Goal: Navigation & Orientation: Find specific page/section

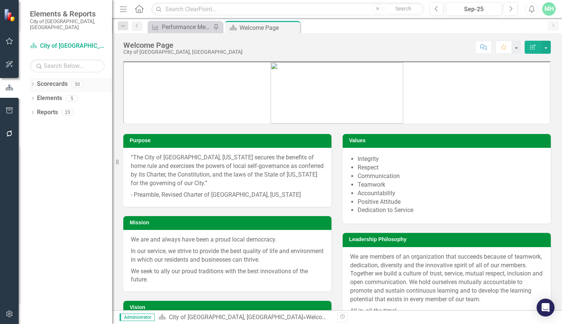
click at [50, 80] on link "Scorecards" at bounding box center [52, 84] width 31 height 9
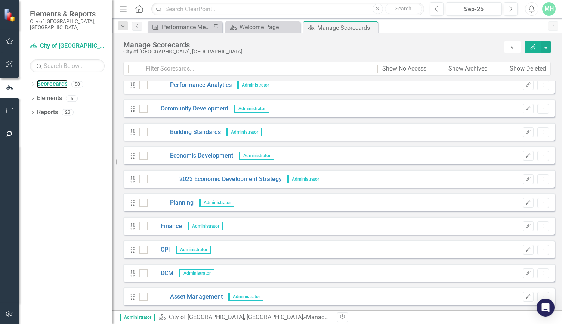
scroll to position [147, 0]
click at [178, 202] on link "Planning" at bounding box center [171, 202] width 46 height 9
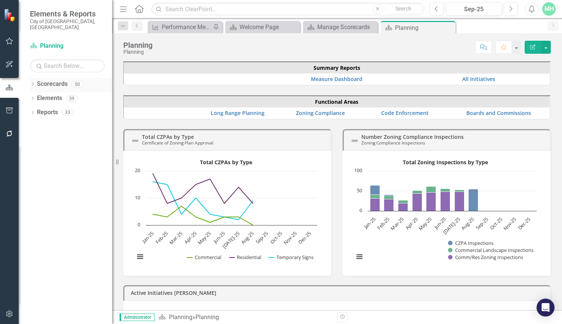
click at [33, 83] on icon "Dropdown" at bounding box center [32, 85] width 5 height 4
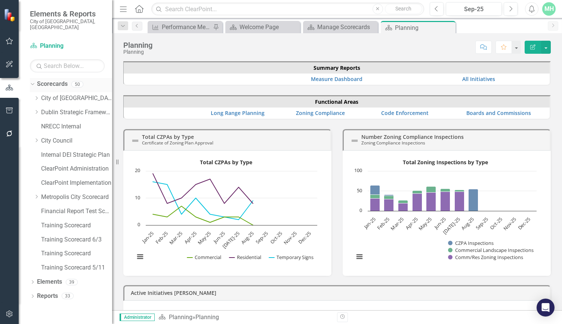
click at [33, 81] on icon "Dropdown" at bounding box center [32, 83] width 4 height 5
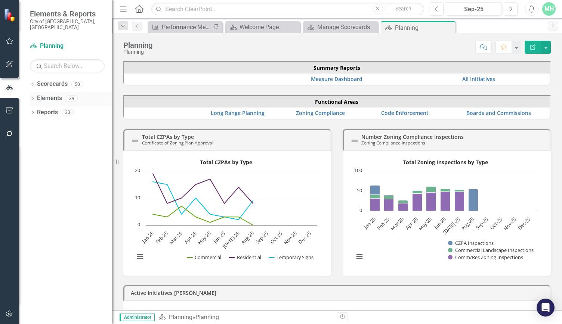
click at [34, 97] on icon "Dropdown" at bounding box center [32, 99] width 5 height 4
click at [34, 96] on div "Dropdown" at bounding box center [31, 98] width 6 height 5
click at [469, 77] on link "All Initiatives" at bounding box center [478, 79] width 33 height 7
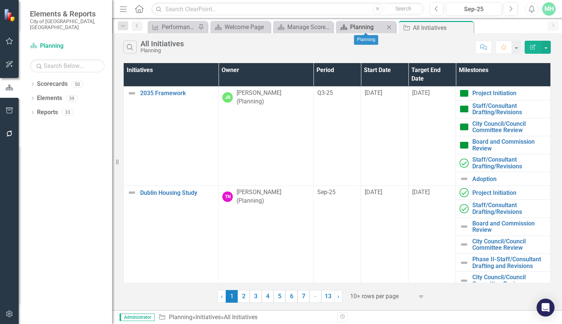
click at [353, 23] on div "Planning" at bounding box center [367, 26] width 34 height 9
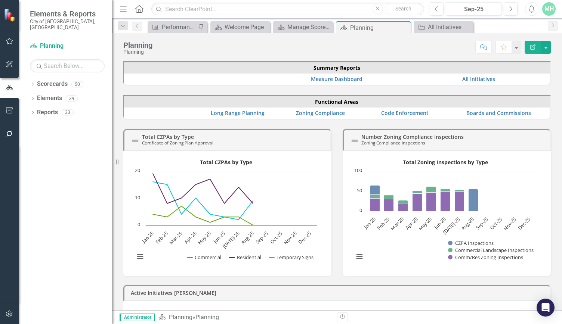
click at [233, 108] on td "Long Range Planning" at bounding box center [251, 113] width 85 height 11
click at [229, 111] on link "Long Range Planning" at bounding box center [238, 113] width 54 height 7
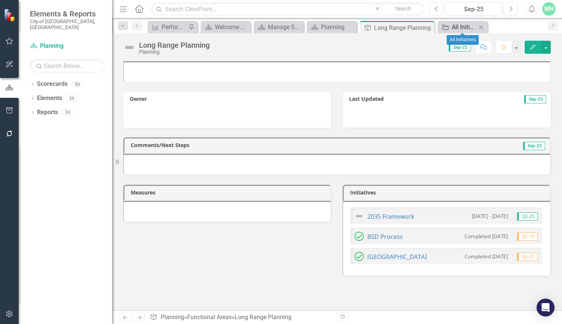
click at [465, 25] on div "All Initiatives" at bounding box center [464, 26] width 25 height 9
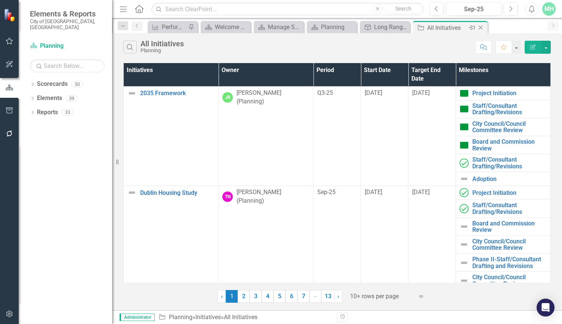
click at [483, 26] on icon "Close" at bounding box center [480, 28] width 7 height 6
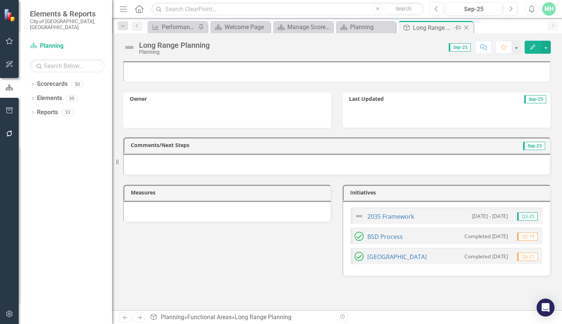
click at [466, 27] on icon "Close" at bounding box center [466, 28] width 7 height 6
